Goal: Task Accomplishment & Management: Understand process/instructions

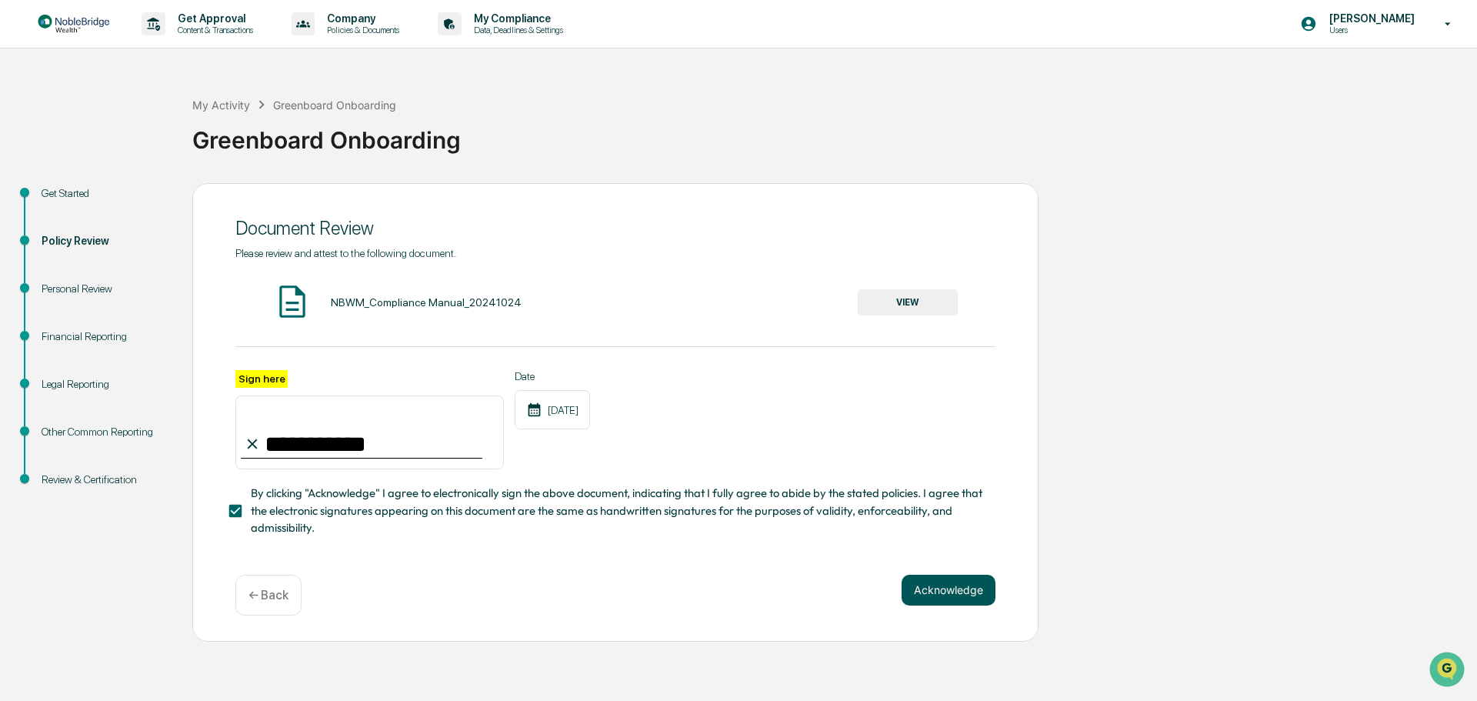
click at [940, 593] on button "Acknowledge" at bounding box center [949, 590] width 94 height 31
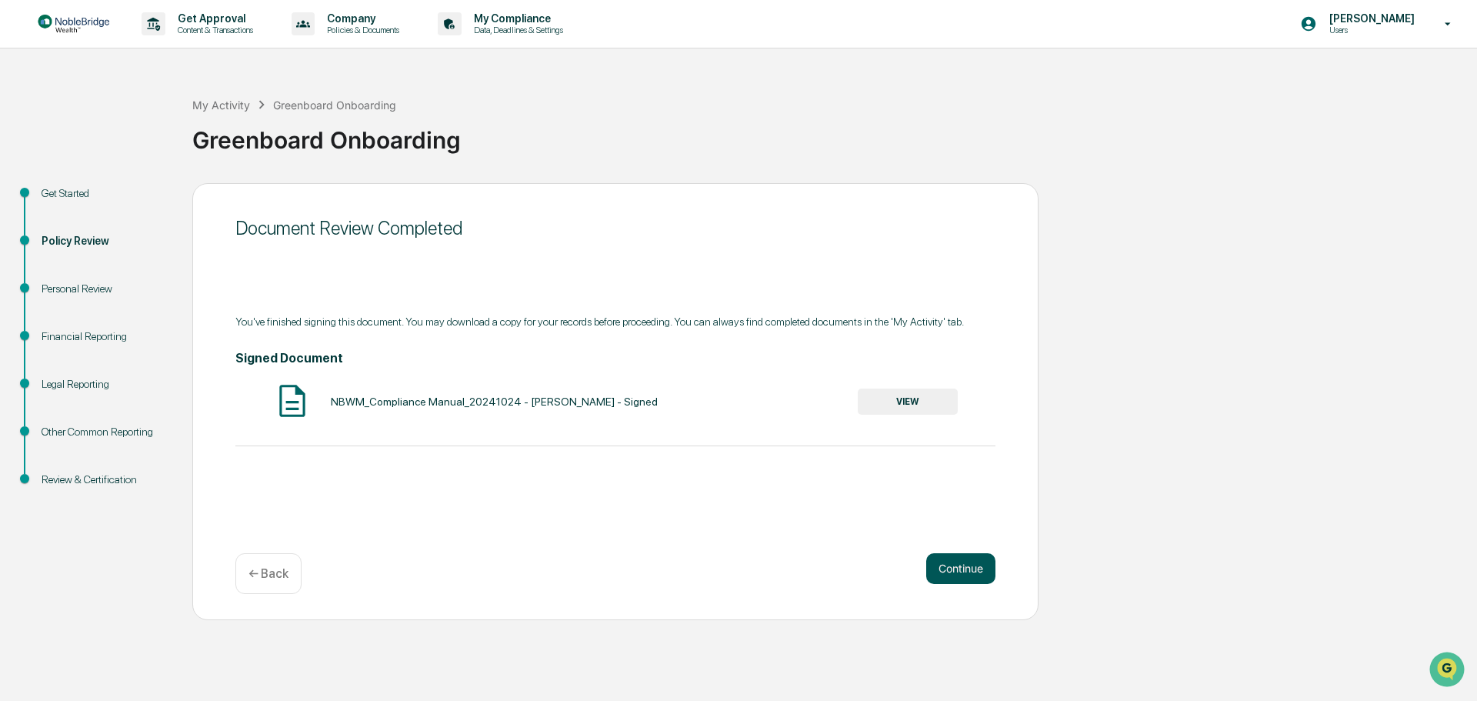
click at [967, 569] on button "Continue" at bounding box center [960, 568] width 69 height 31
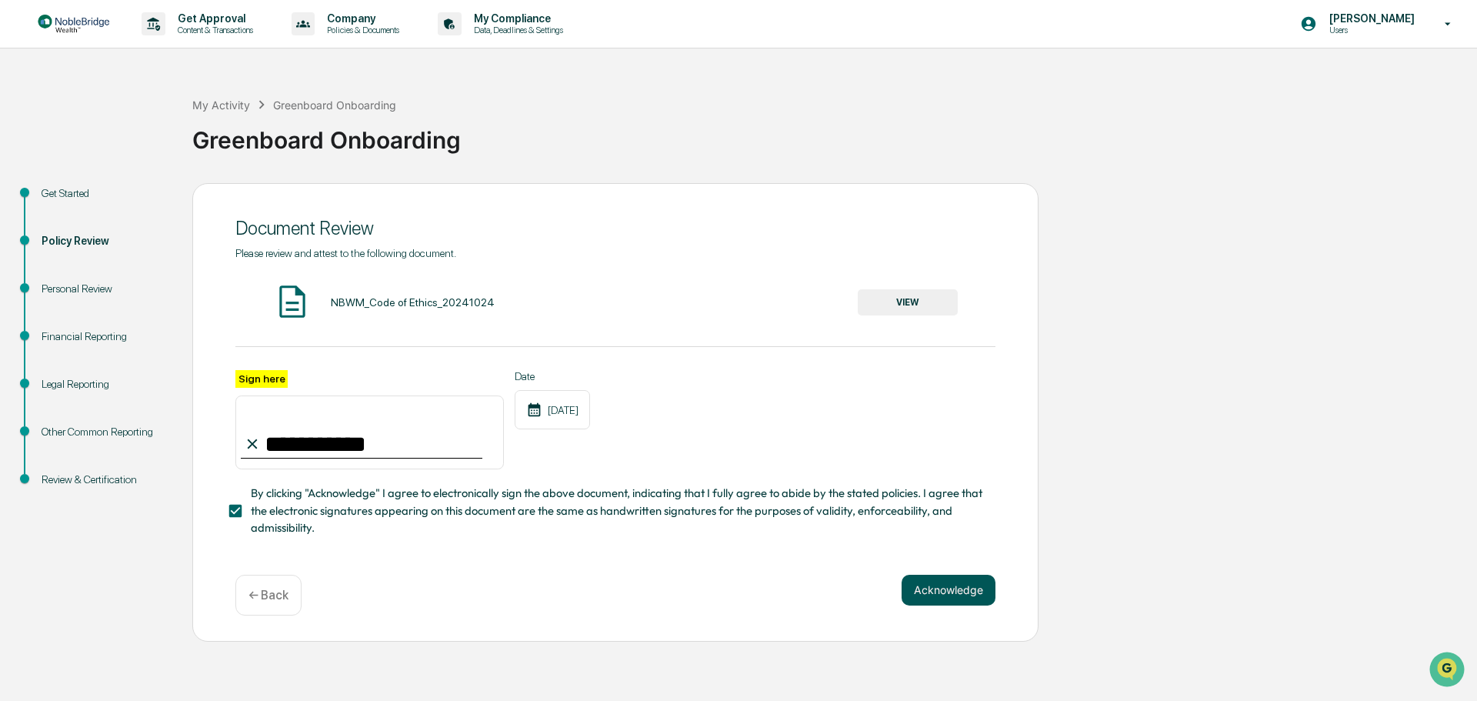
click at [951, 594] on button "Acknowledge" at bounding box center [949, 590] width 94 height 31
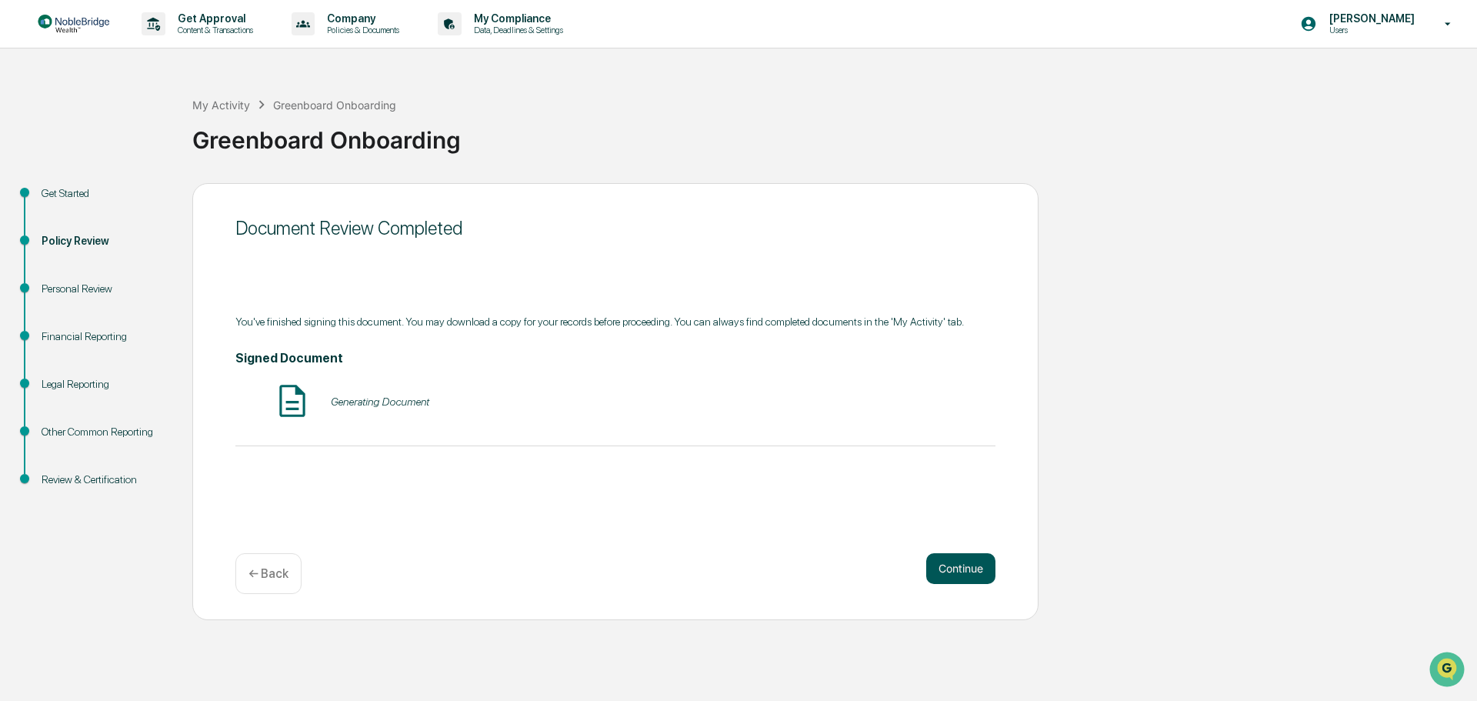
click at [952, 571] on button "Continue" at bounding box center [960, 568] width 69 height 31
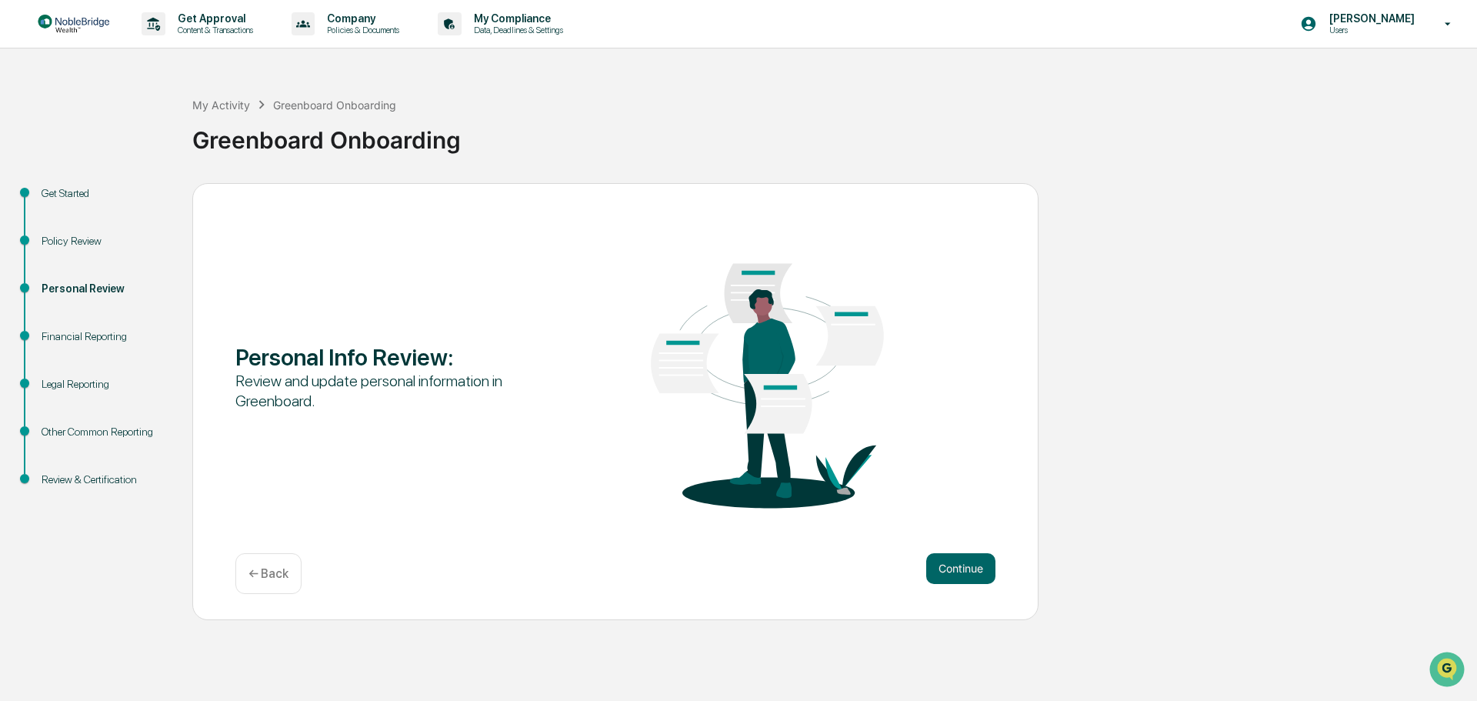
click at [91, 339] on div "Financial Reporting" at bounding box center [105, 336] width 126 height 16
click at [958, 575] on button "Continue" at bounding box center [960, 568] width 69 height 31
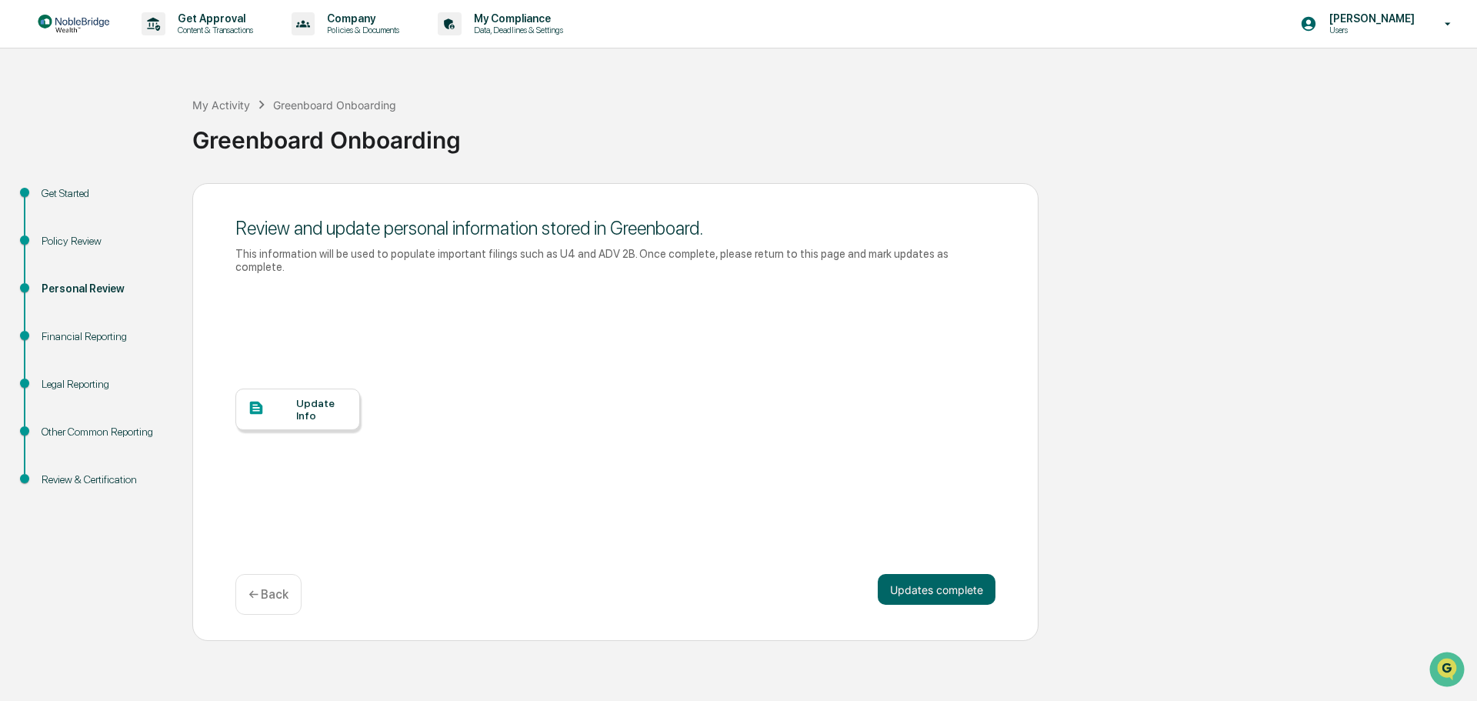
click at [958, 575] on button "Updates complete" at bounding box center [937, 589] width 118 height 31
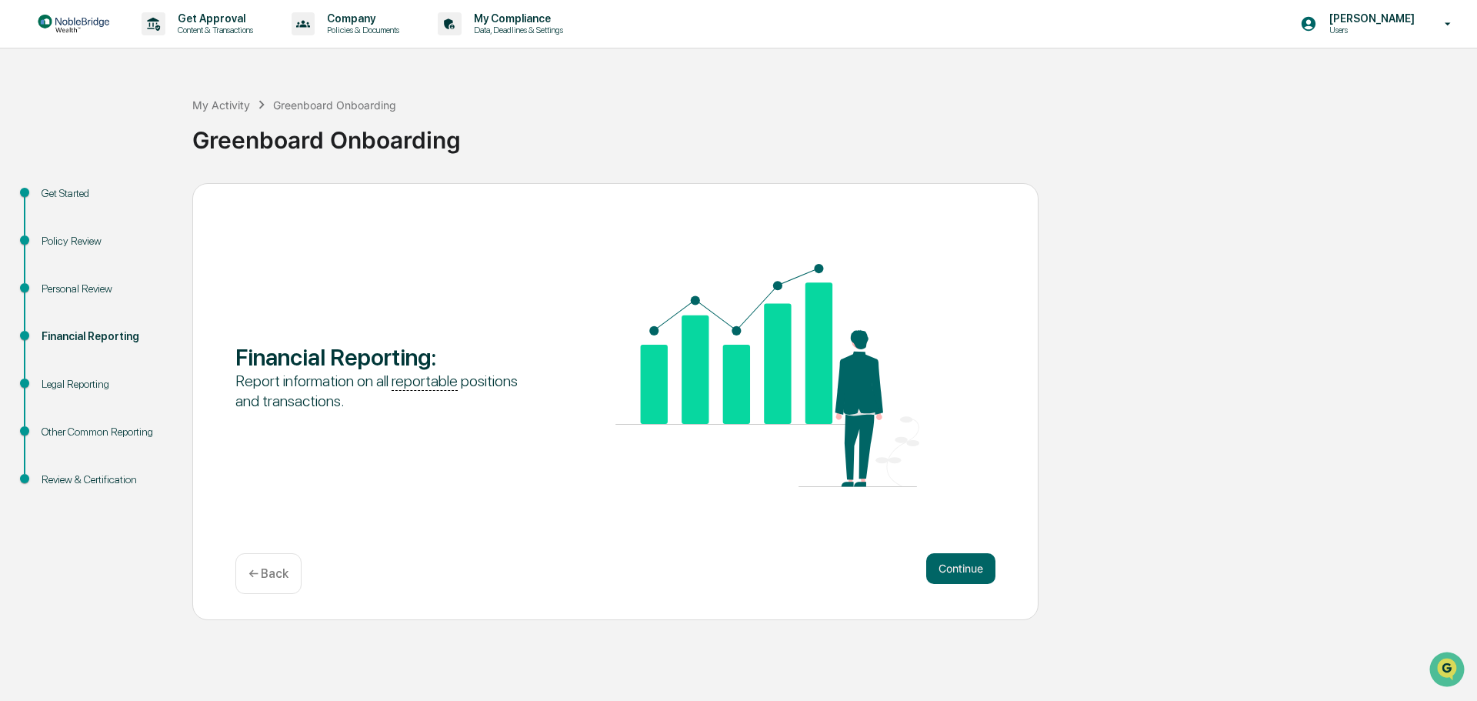
click at [958, 575] on button "Continue" at bounding box center [960, 568] width 69 height 31
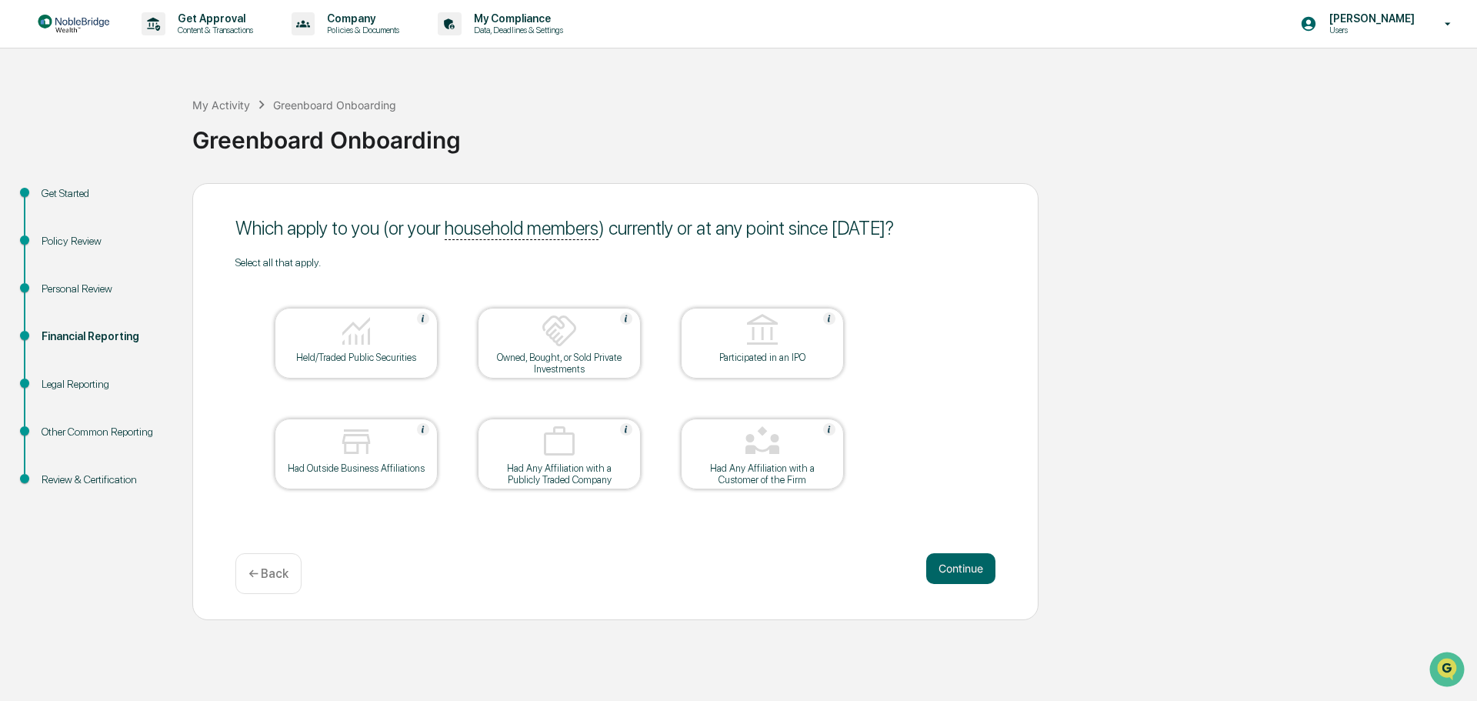
click at [958, 575] on button "Continue" at bounding box center [960, 568] width 69 height 31
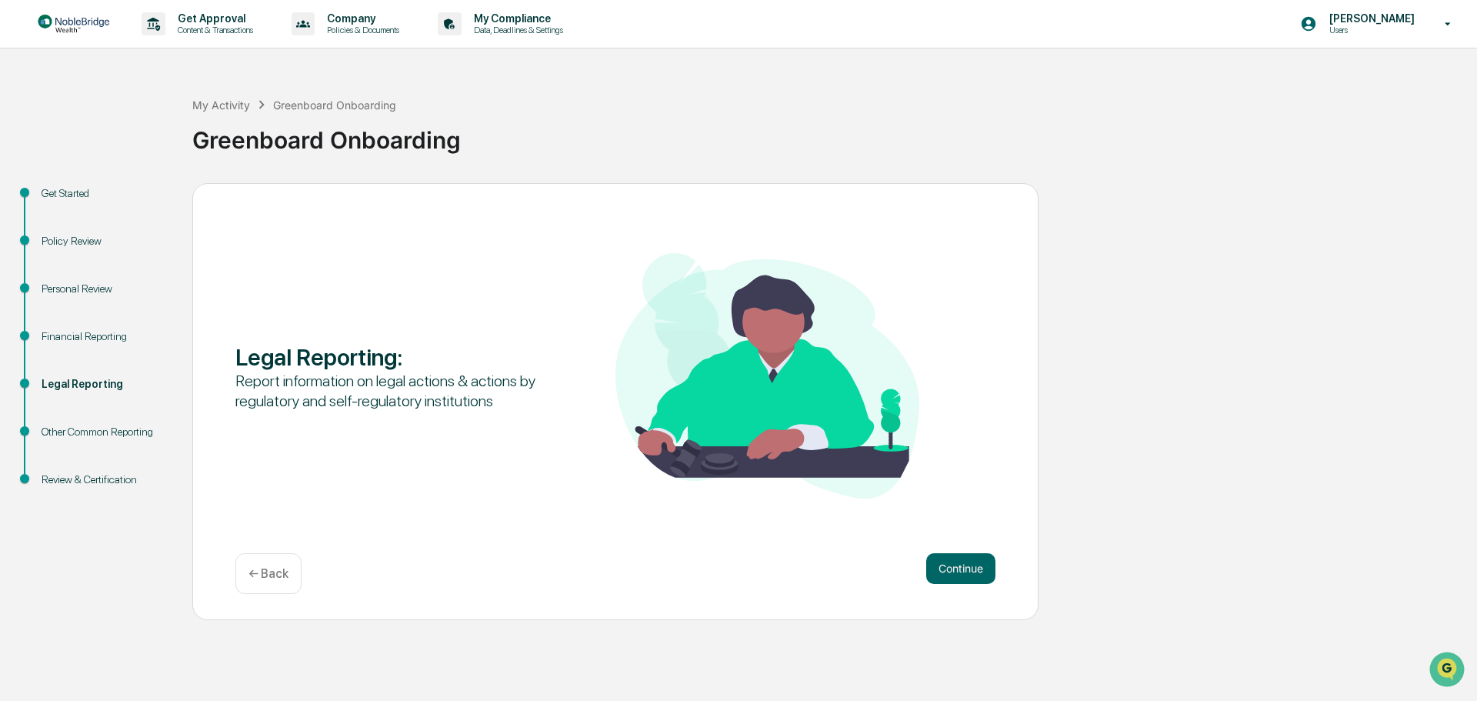
click at [958, 575] on button "Continue" at bounding box center [960, 568] width 69 height 31
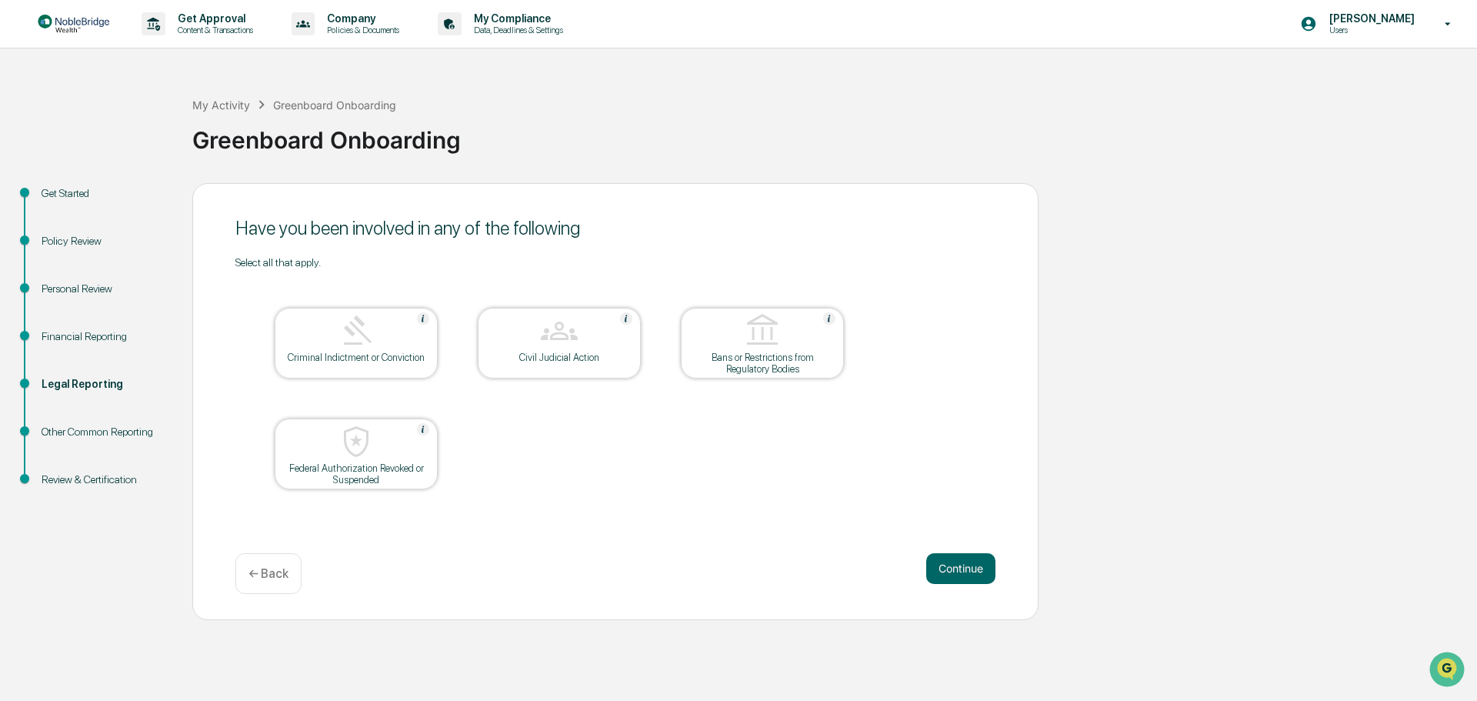
click at [958, 575] on button "Continue" at bounding box center [960, 568] width 69 height 31
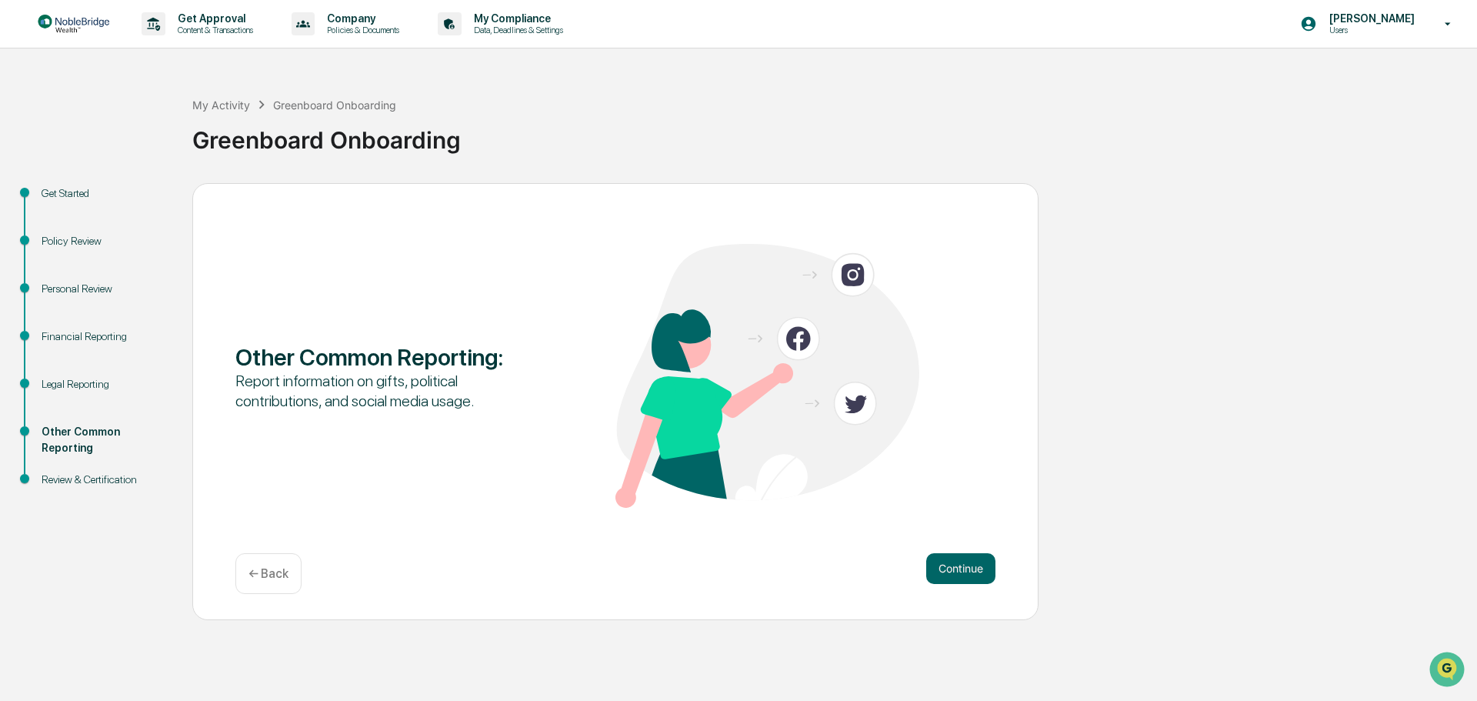
click at [958, 575] on button "Continue" at bounding box center [960, 568] width 69 height 31
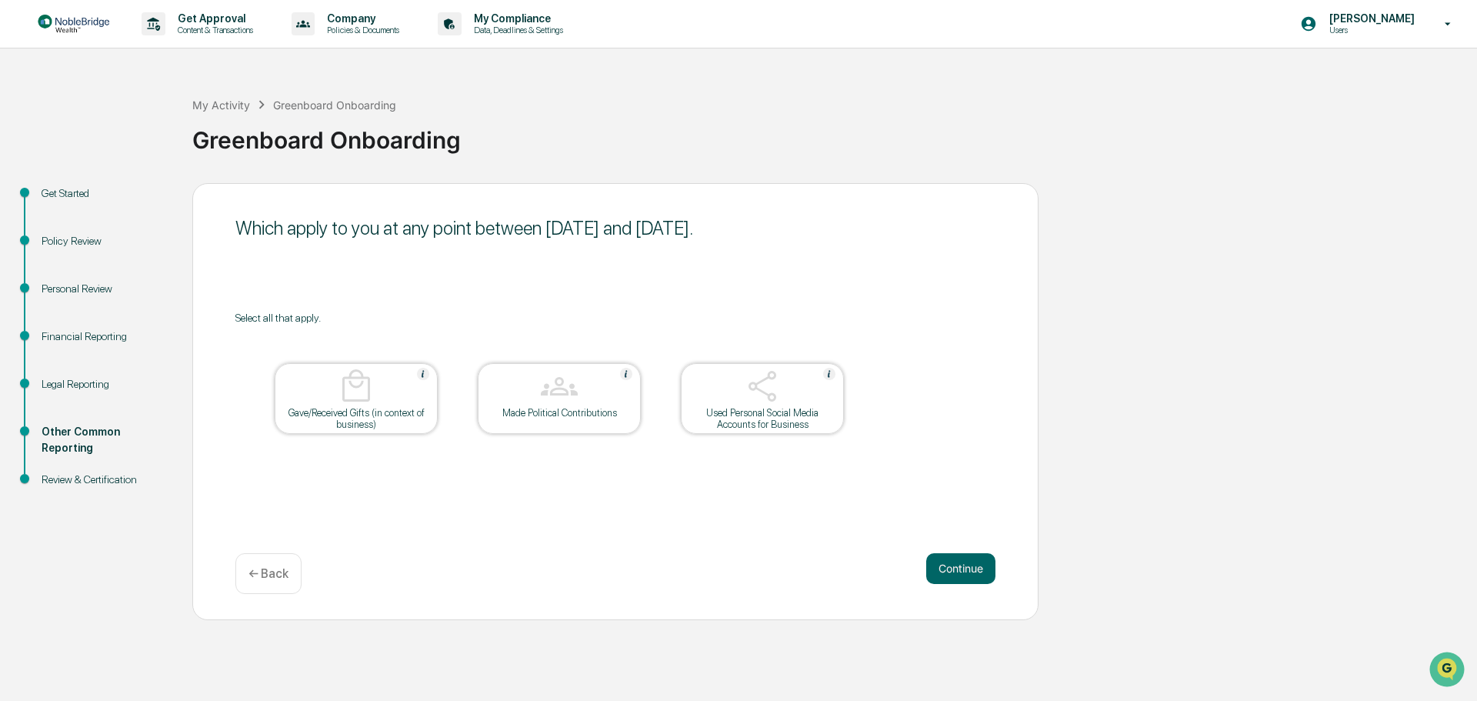
click at [958, 575] on button "Continue" at bounding box center [960, 568] width 69 height 31
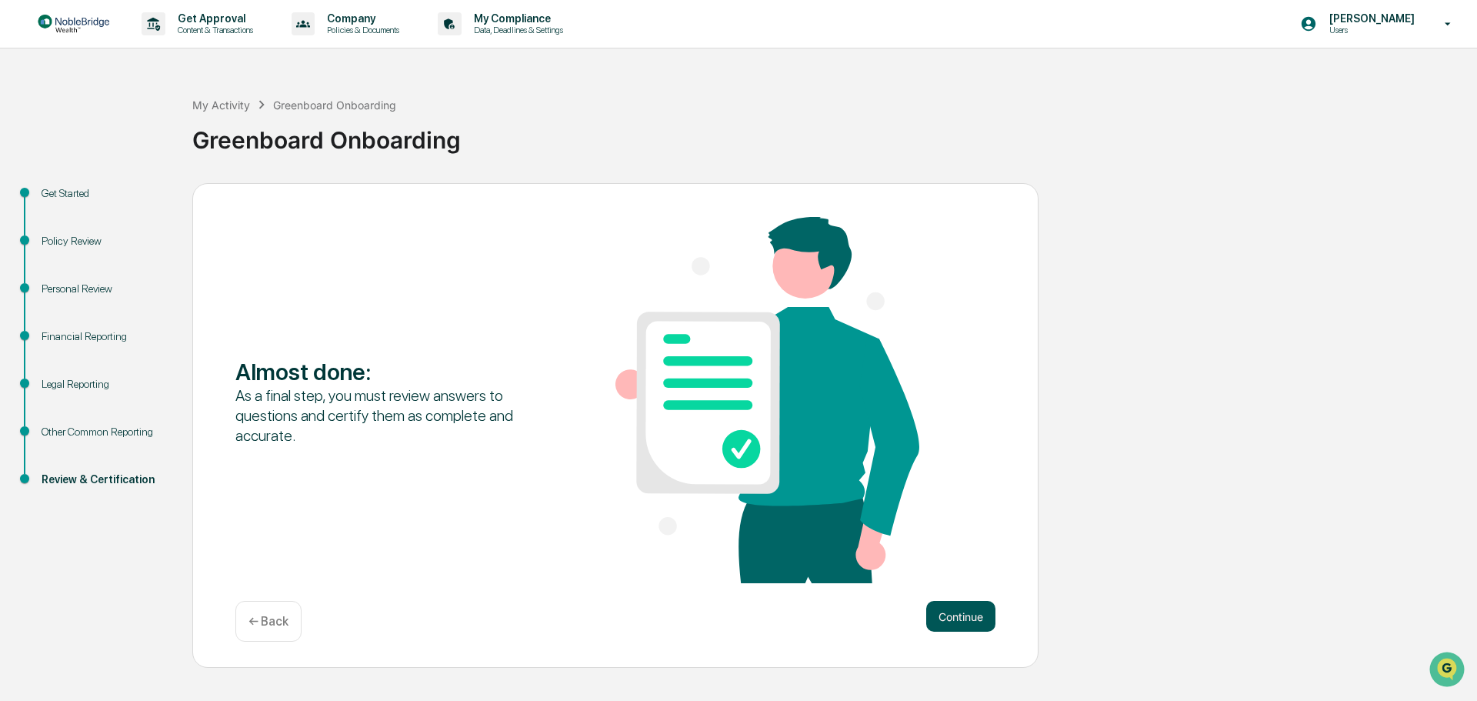
click at [966, 615] on button "Continue" at bounding box center [960, 616] width 69 height 31
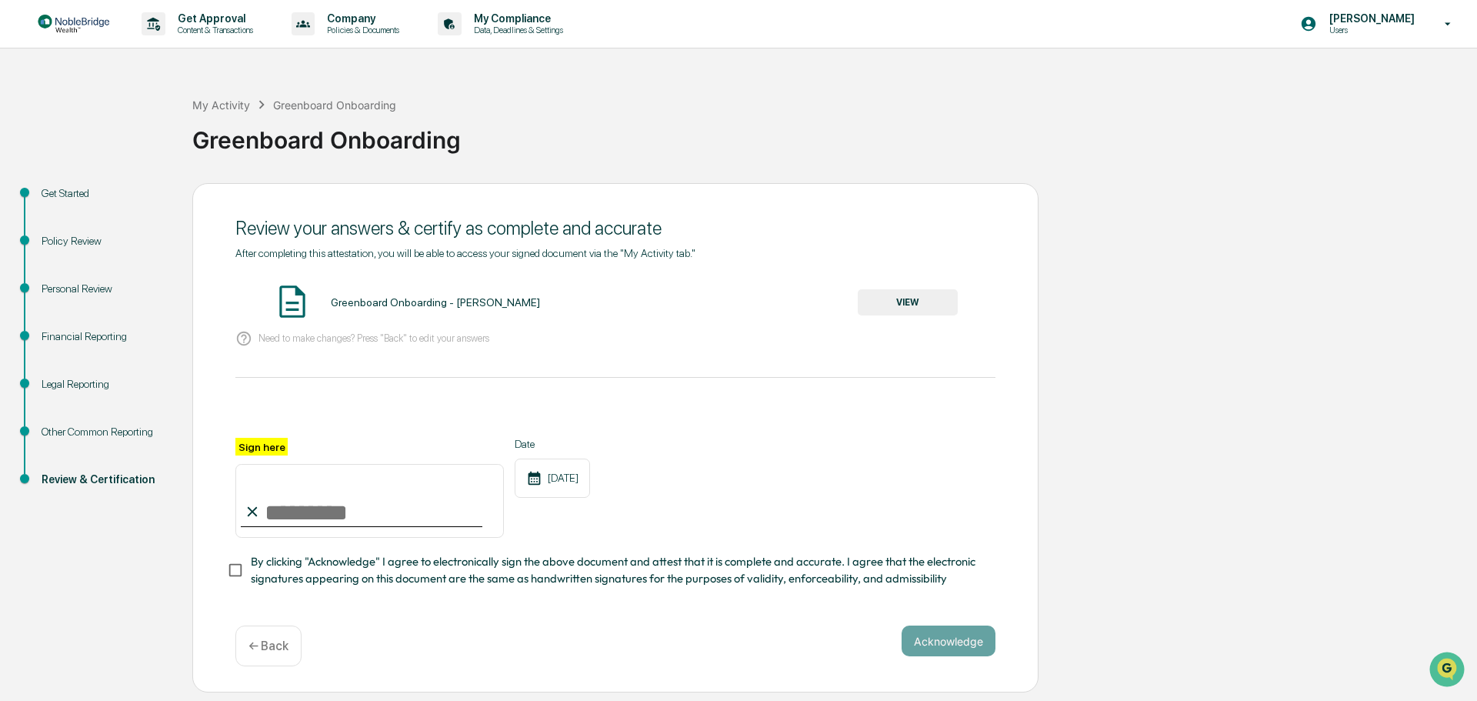
click at [908, 302] on button "VIEW" at bounding box center [908, 302] width 100 height 26
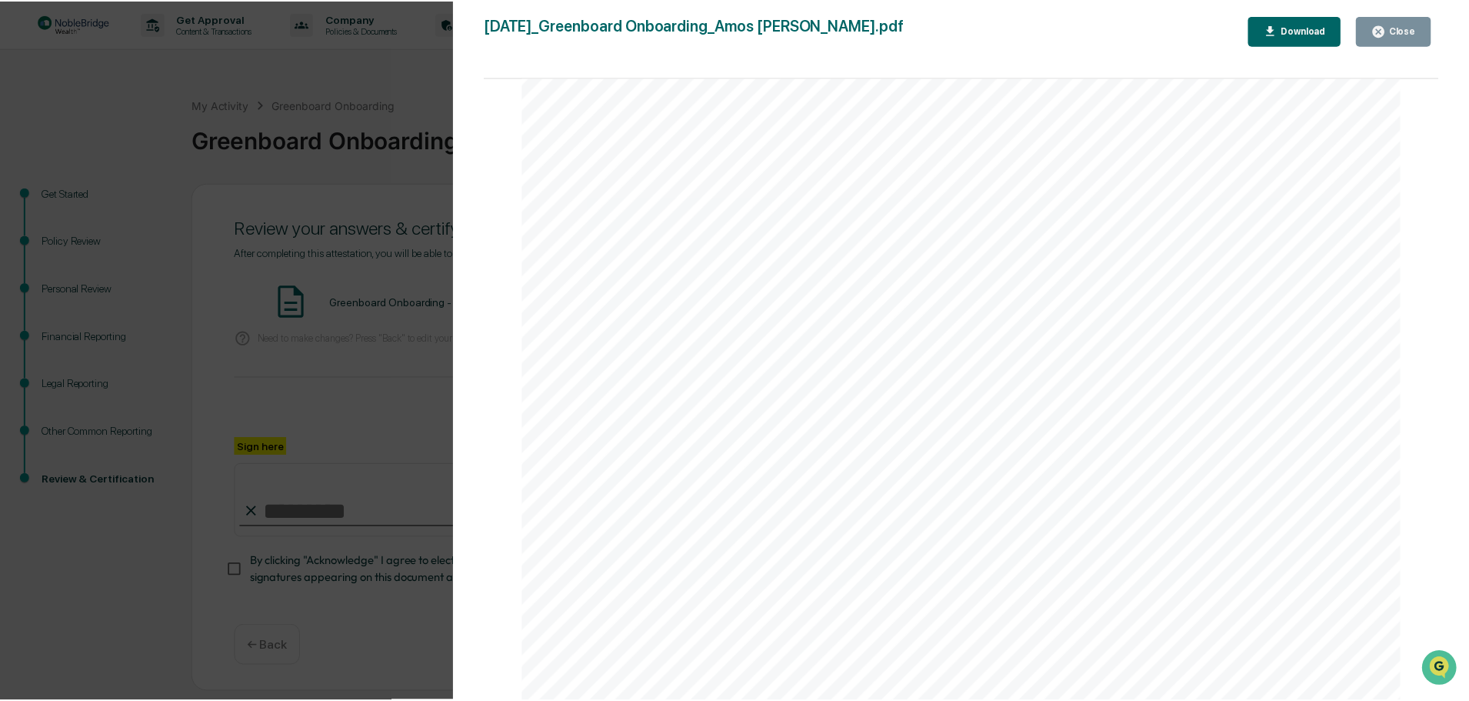
scroll to position [4558, 0]
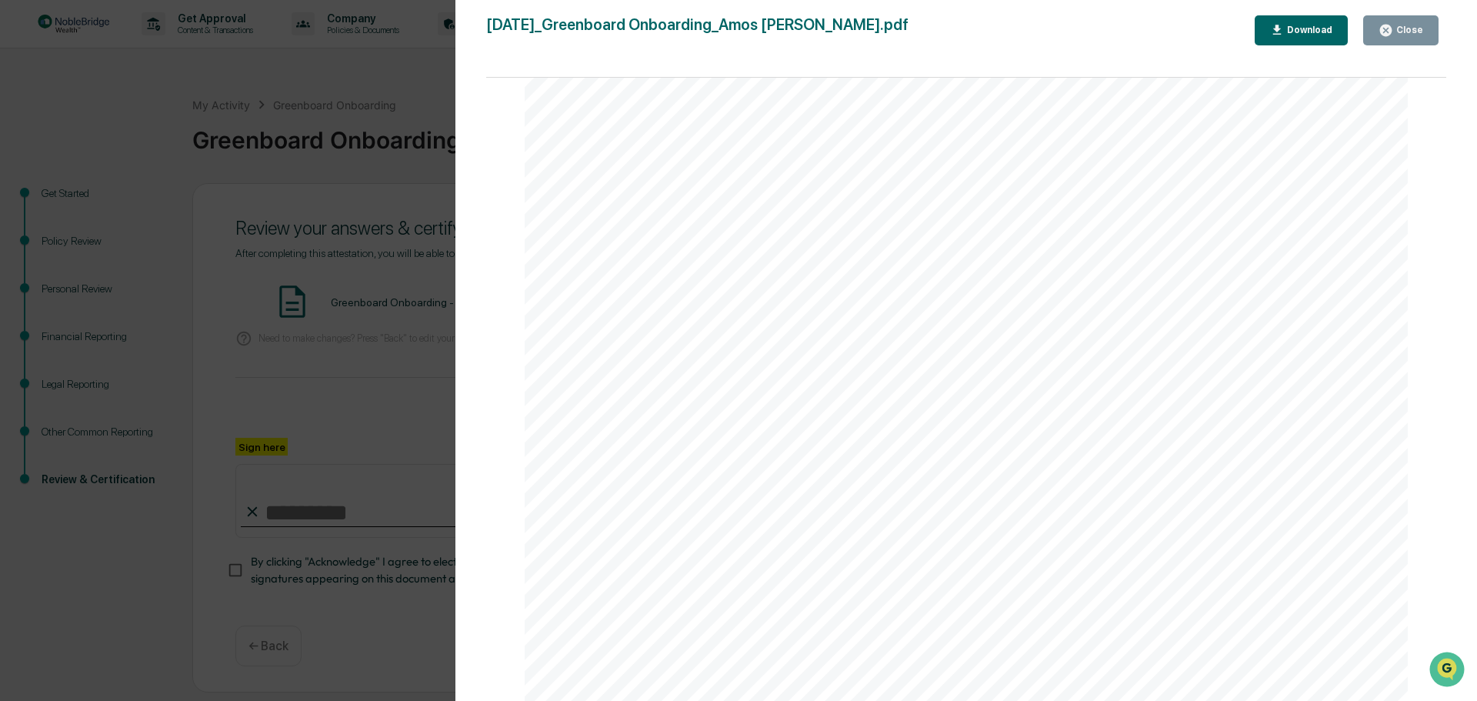
click at [1400, 30] on div "Close" at bounding box center [1408, 30] width 30 height 11
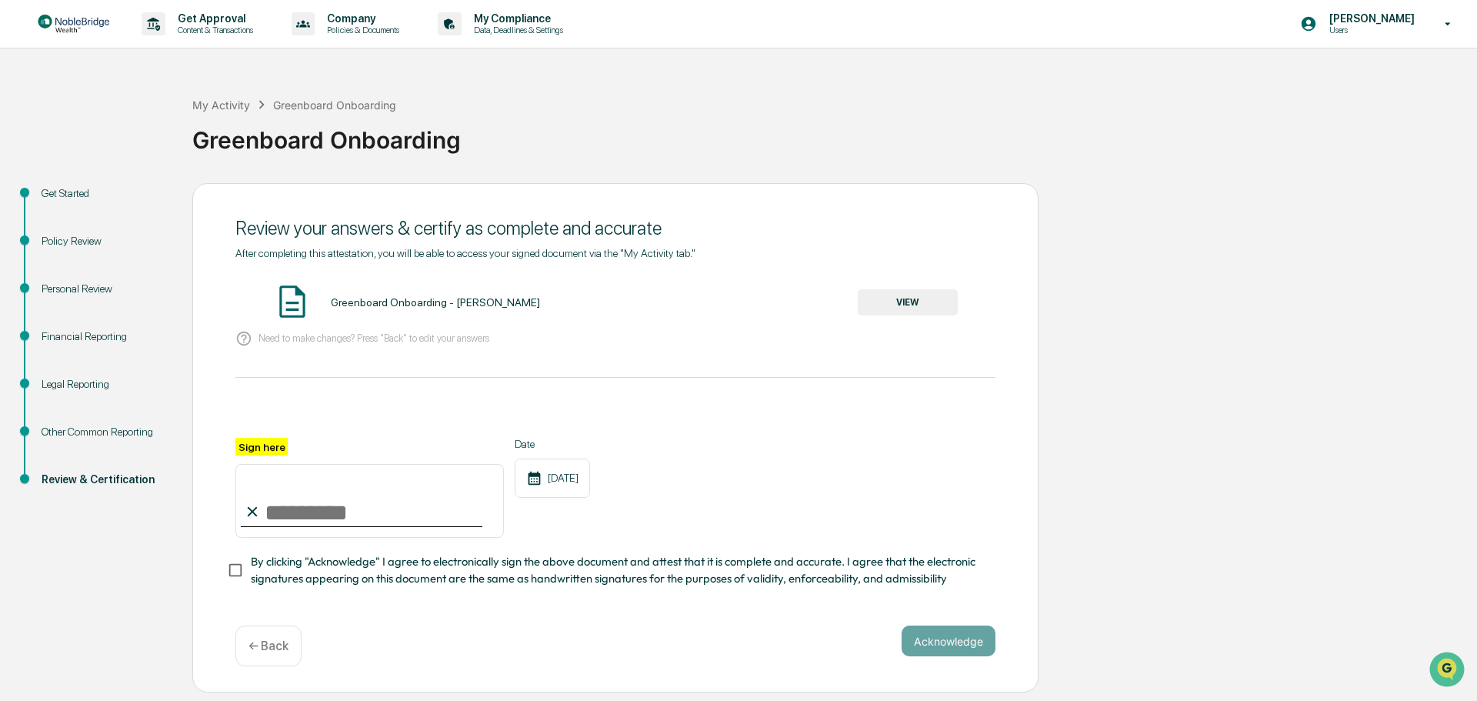
click at [309, 516] on input "Sign here" at bounding box center [369, 501] width 268 height 74
type input "**********"
click at [954, 650] on button "Acknowledge" at bounding box center [949, 640] width 94 height 31
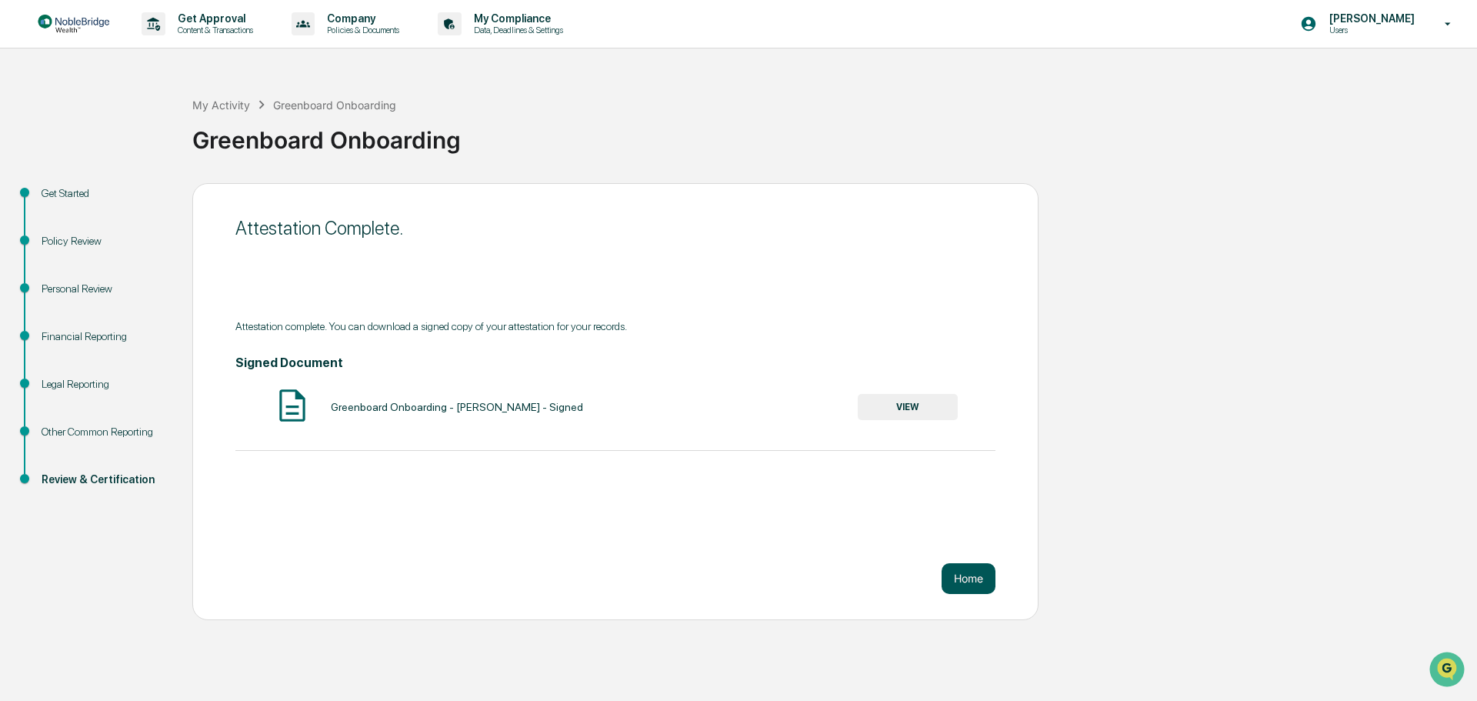
click at [972, 578] on button "Home" at bounding box center [969, 578] width 54 height 31
